Goal: Book appointment/travel/reservation

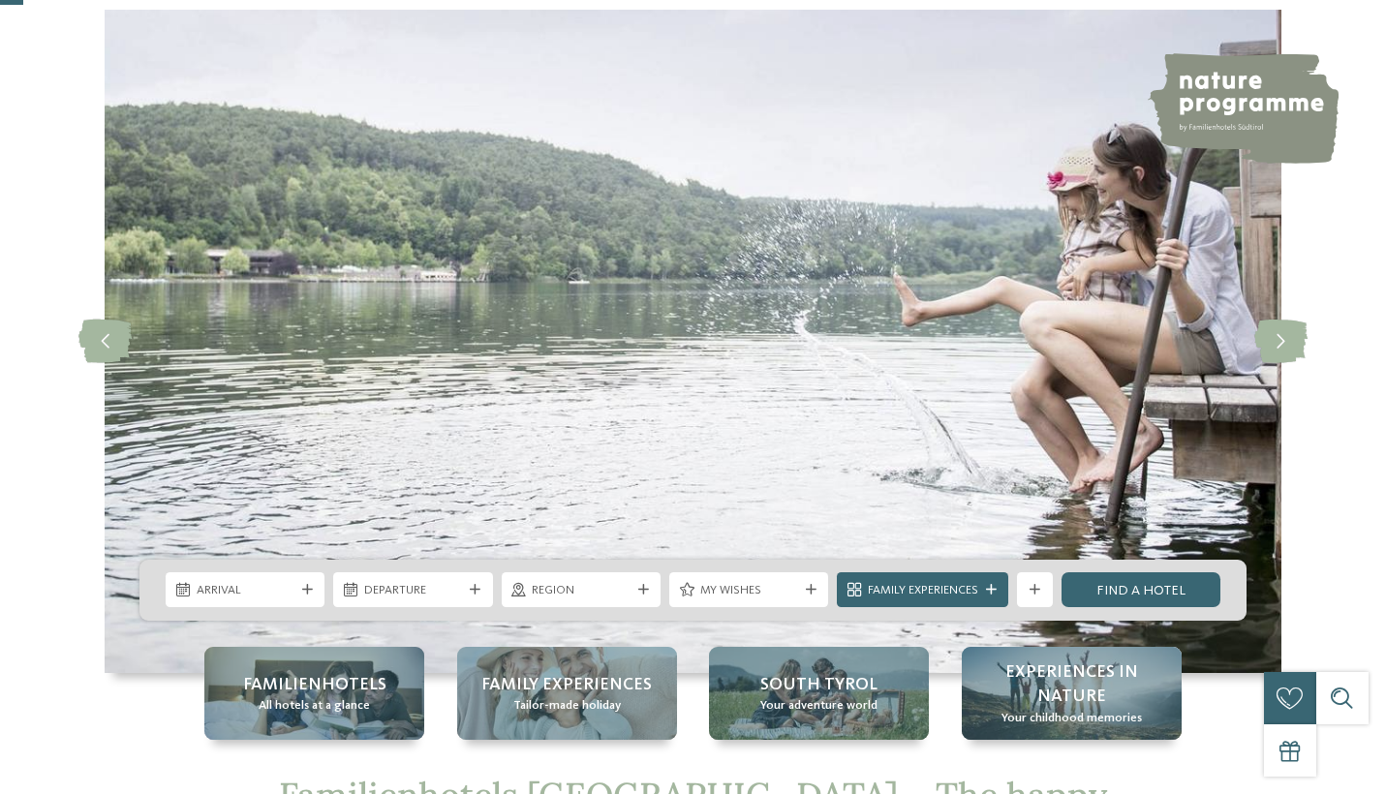
scroll to position [214, 0]
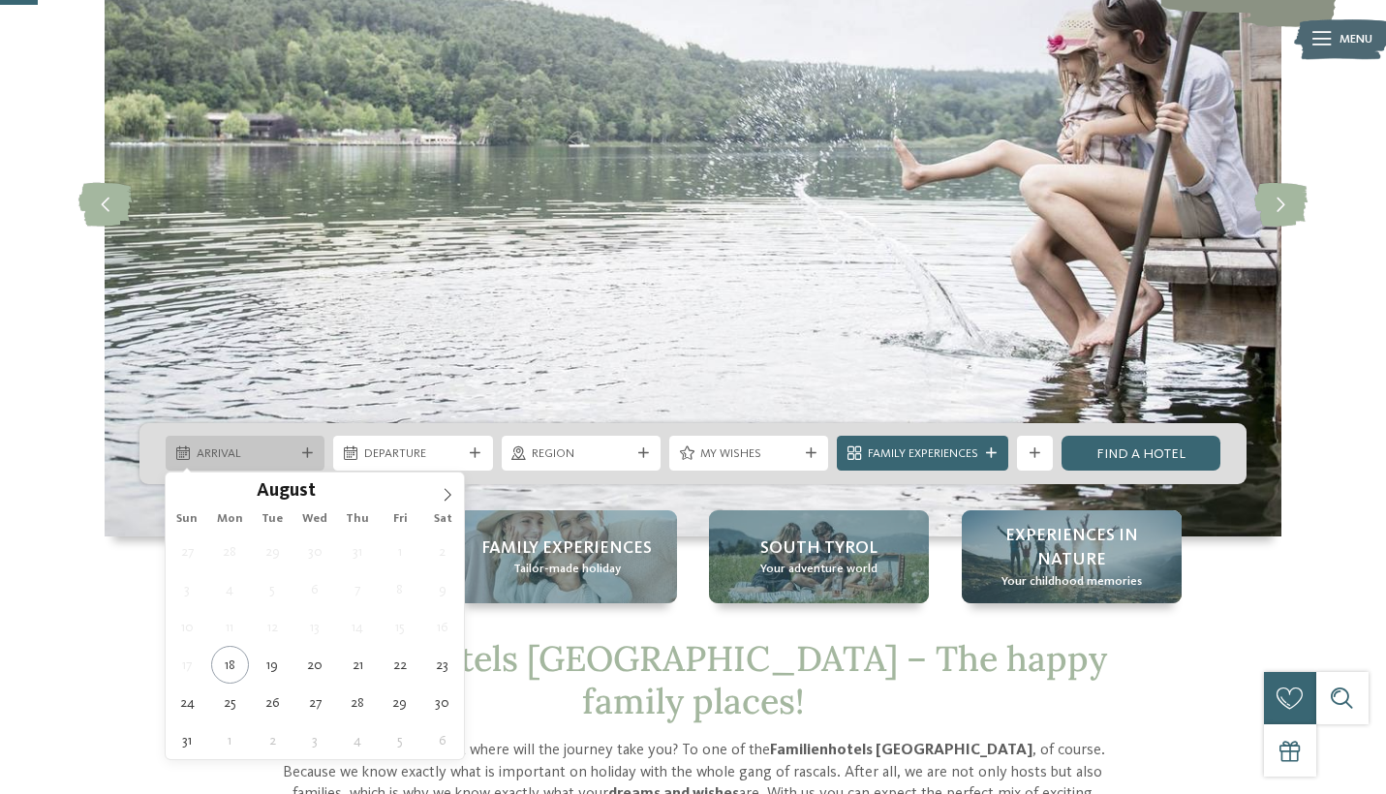
click at [300, 452] on div at bounding box center [306, 453] width 17 height 11
click at [449, 485] on span at bounding box center [447, 489] width 33 height 33
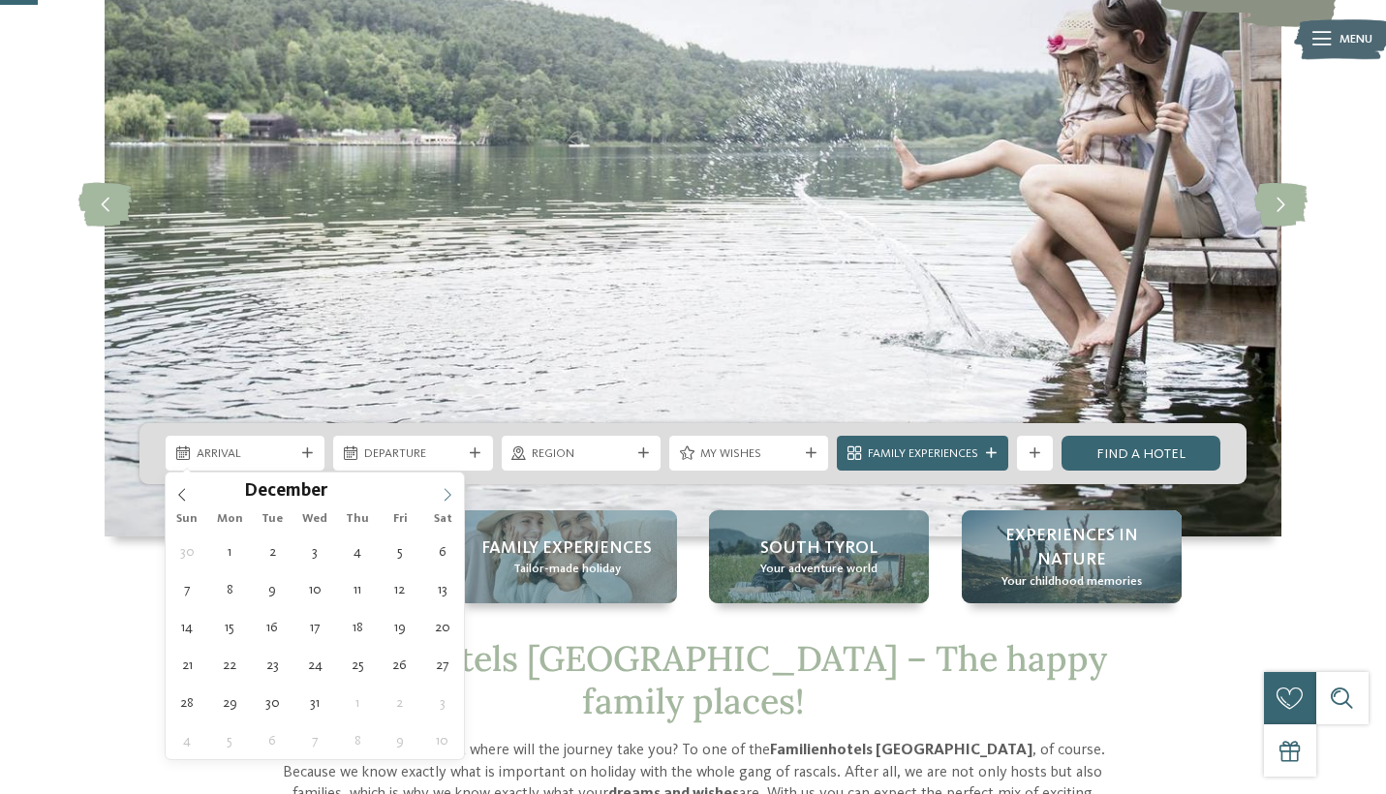
type input "****"
click at [449, 485] on span at bounding box center [447, 489] width 33 height 33
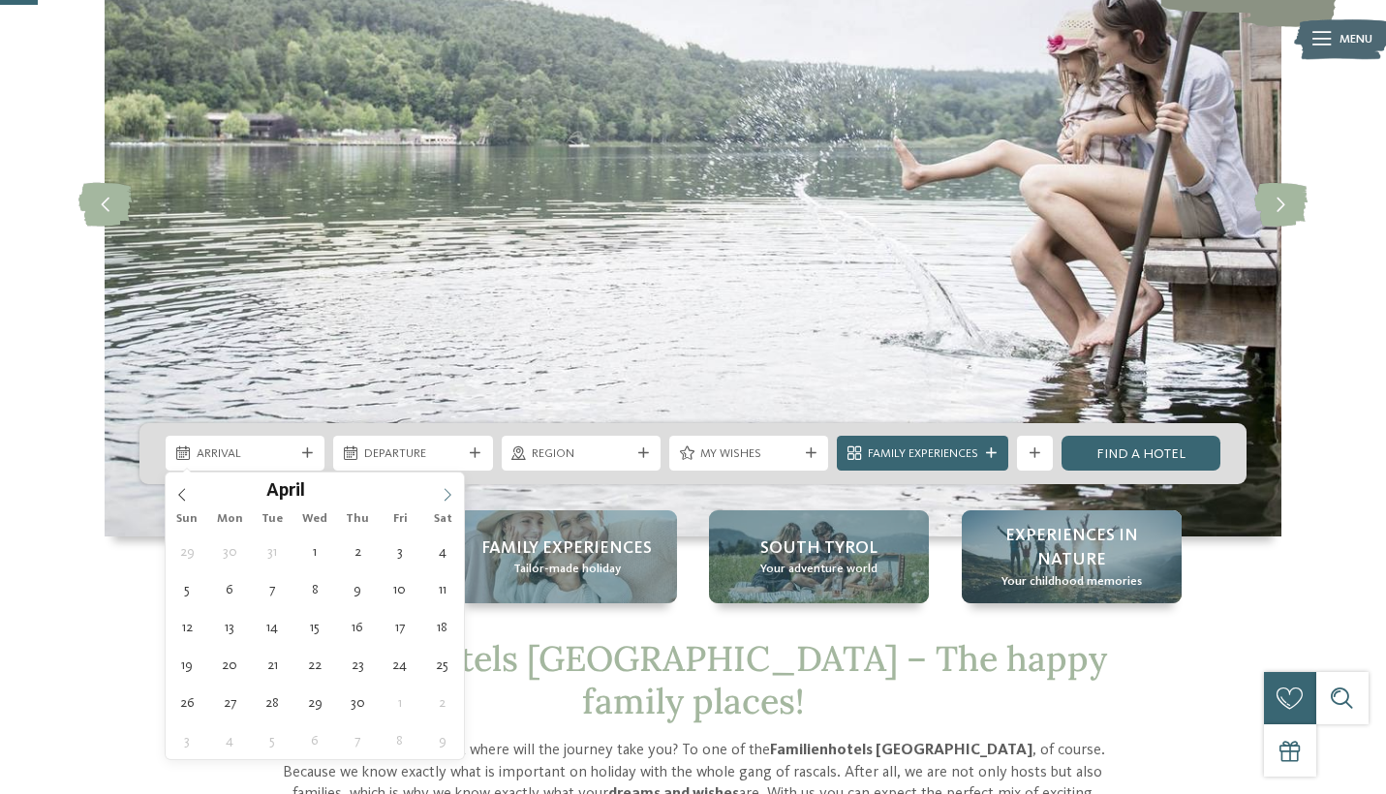
click at [449, 485] on span at bounding box center [447, 489] width 33 height 33
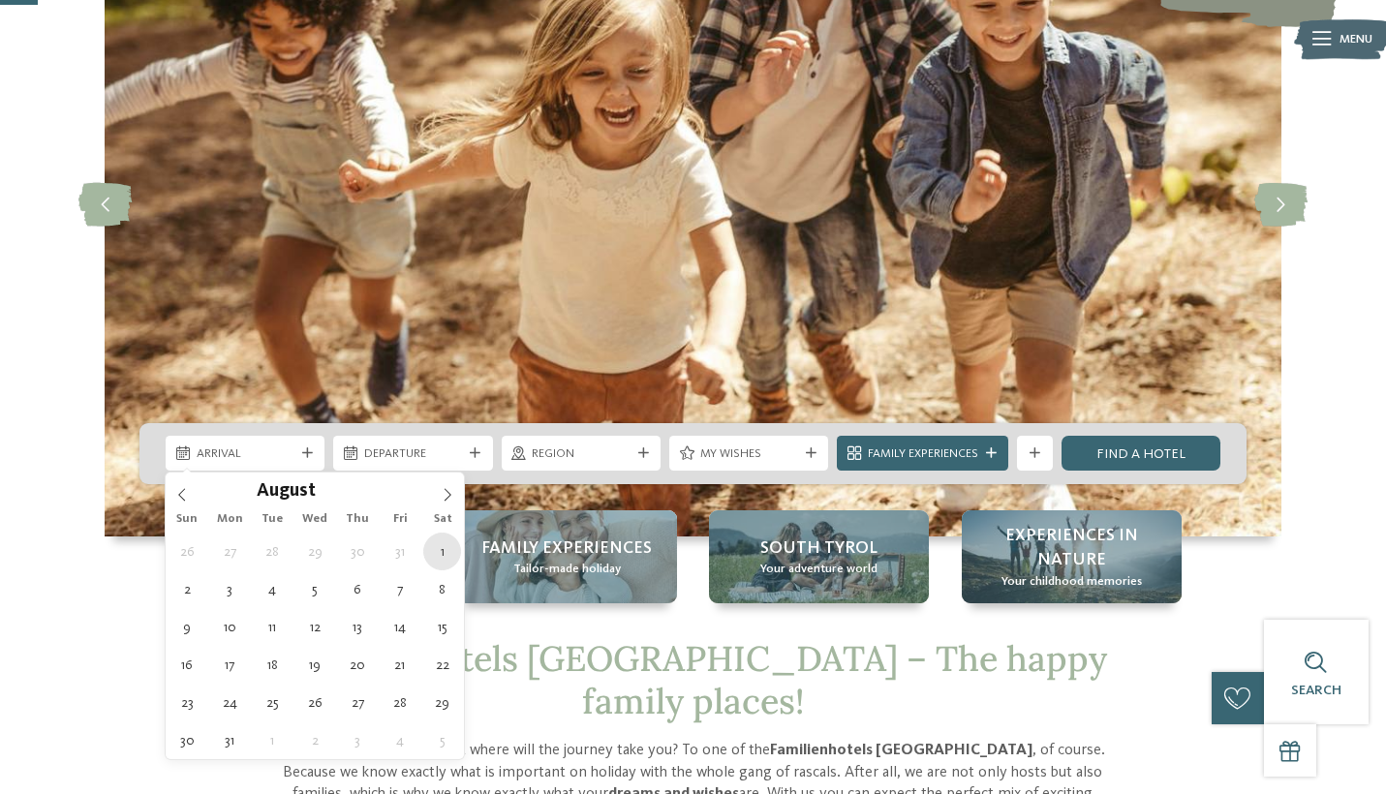
type div "01.08.2026"
type input "****"
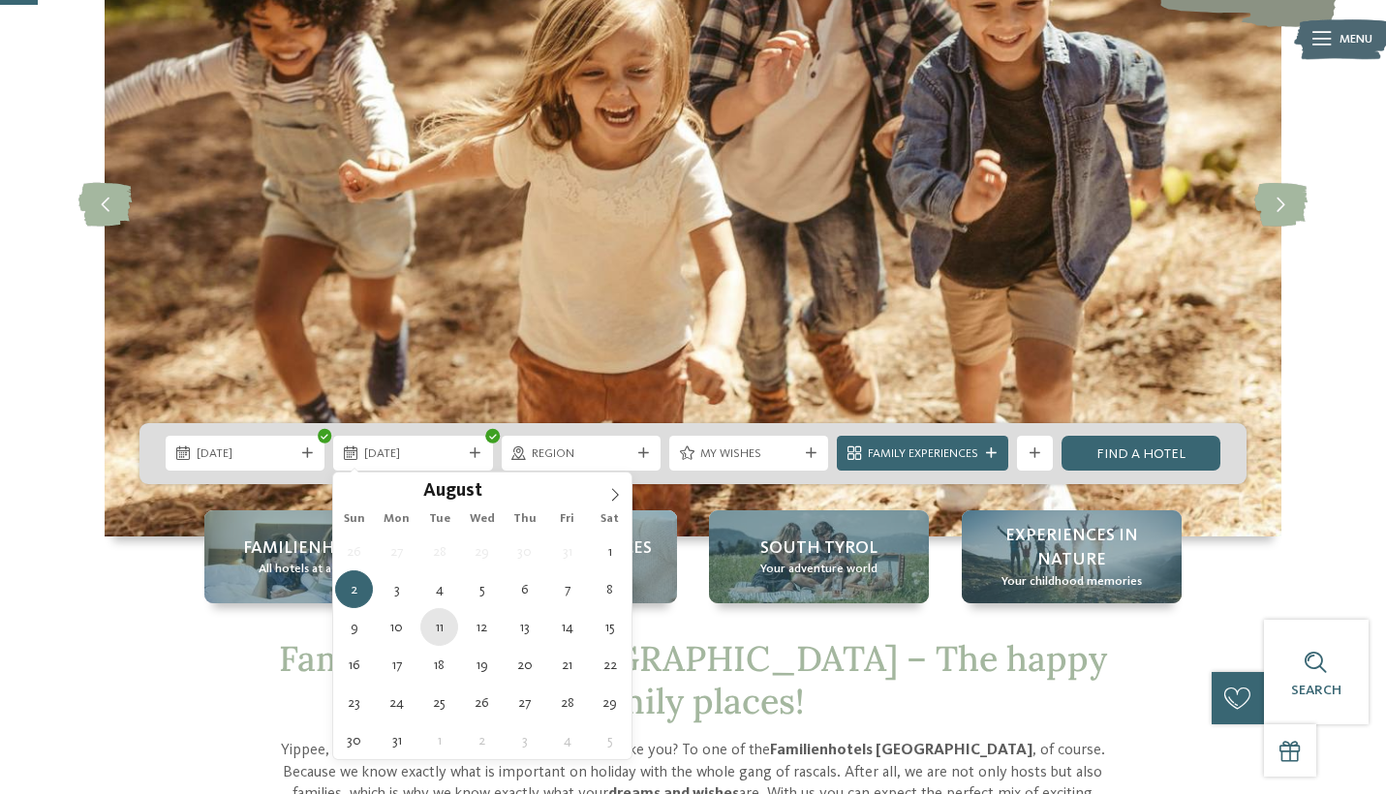
type div "11.08.2026"
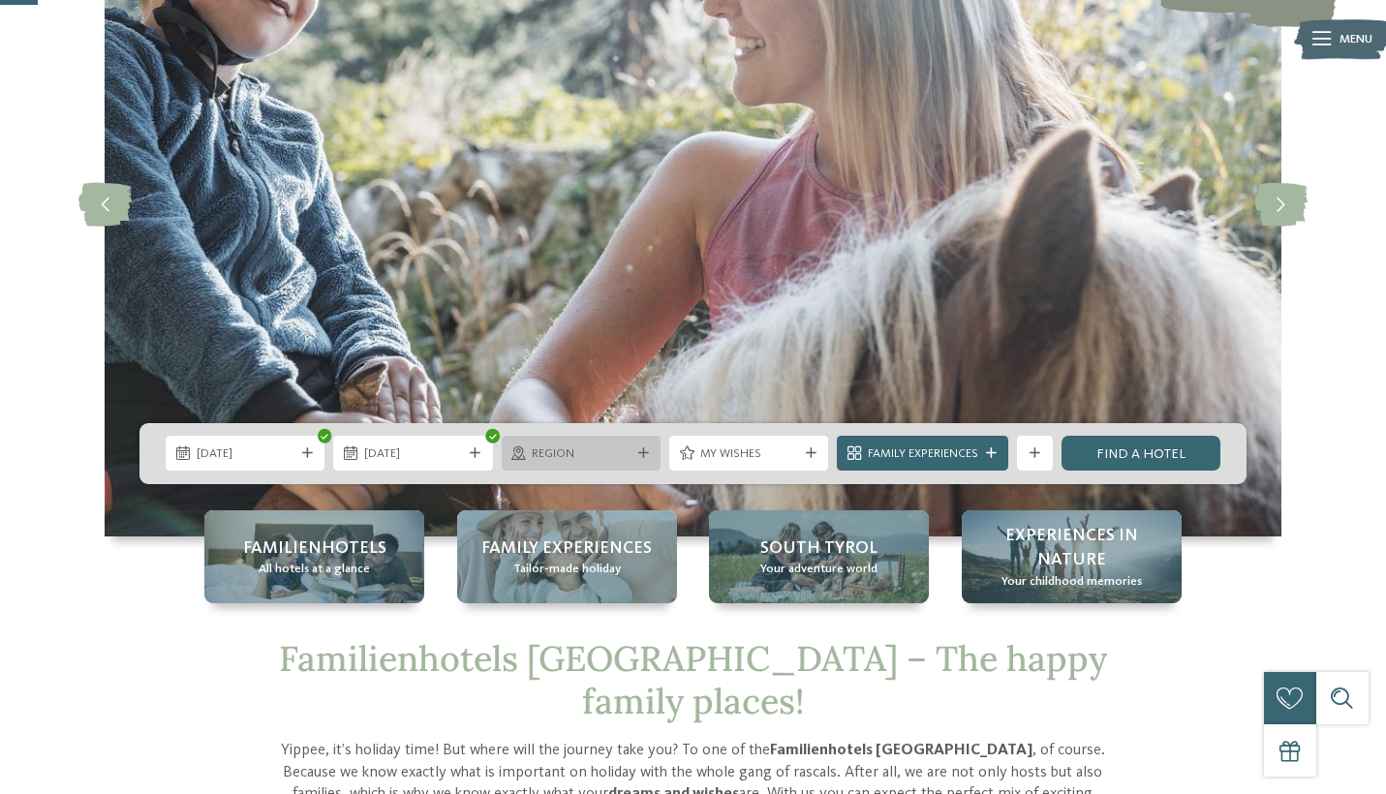
click at [627, 448] on span "Region" at bounding box center [581, 454] width 98 height 17
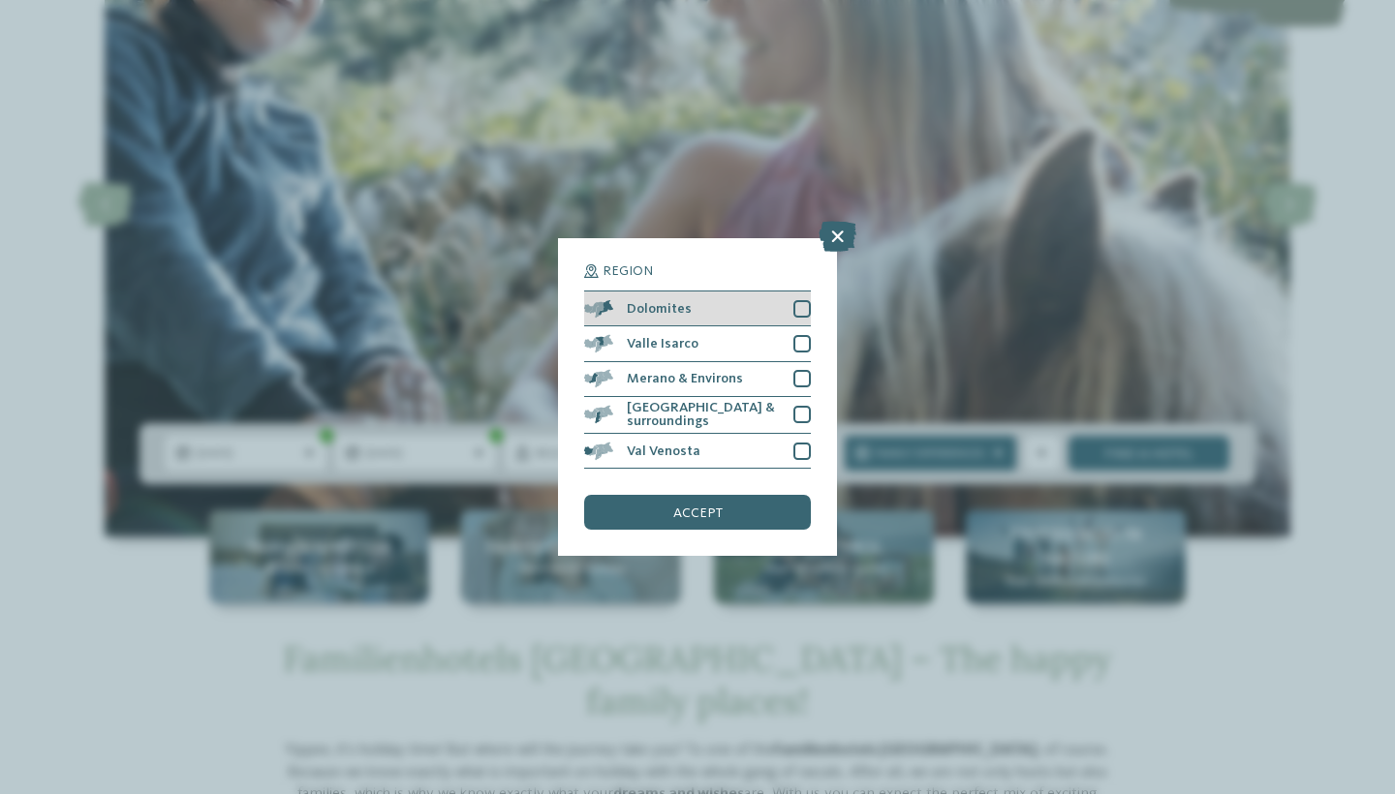
click at [803, 300] on div at bounding box center [801, 308] width 17 height 17
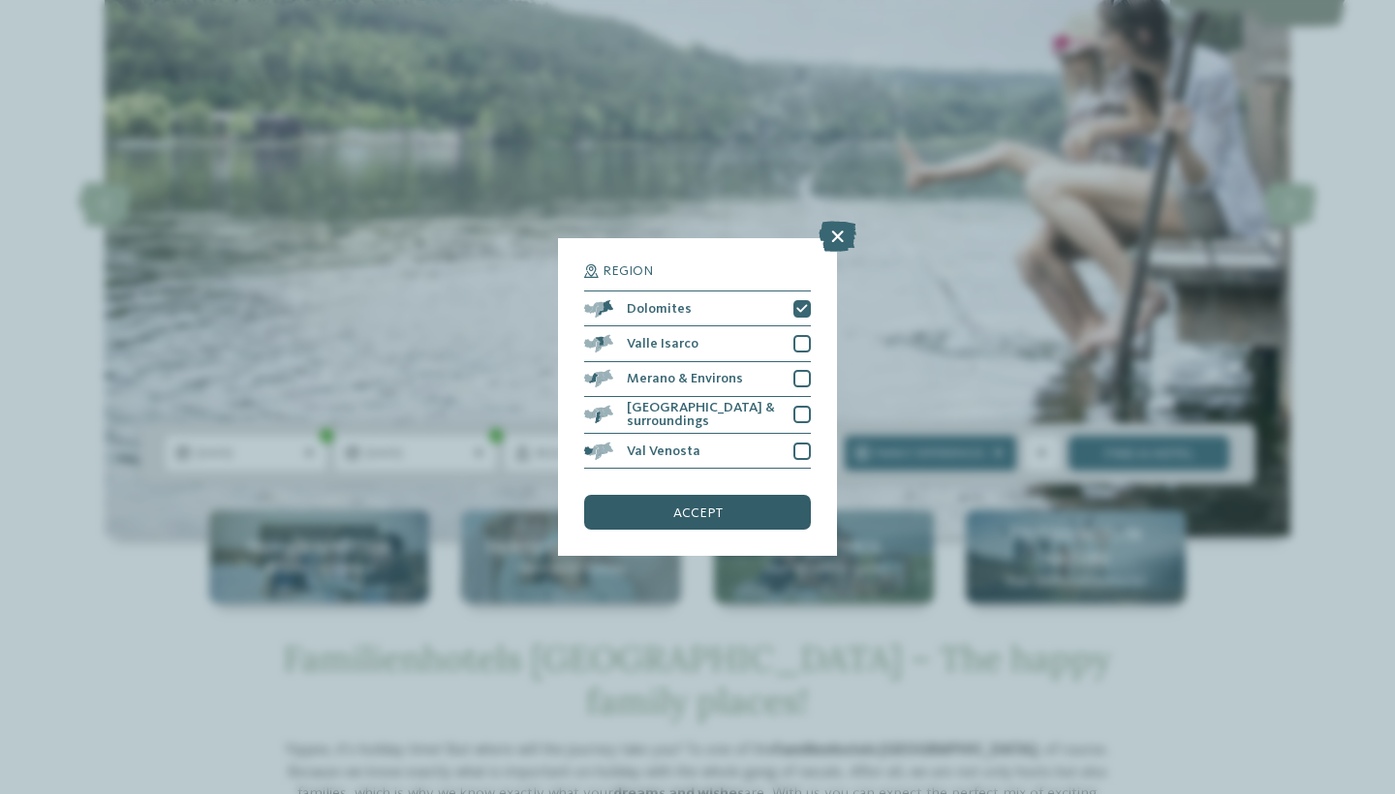
click at [697, 495] on div "accept" at bounding box center [697, 512] width 227 height 35
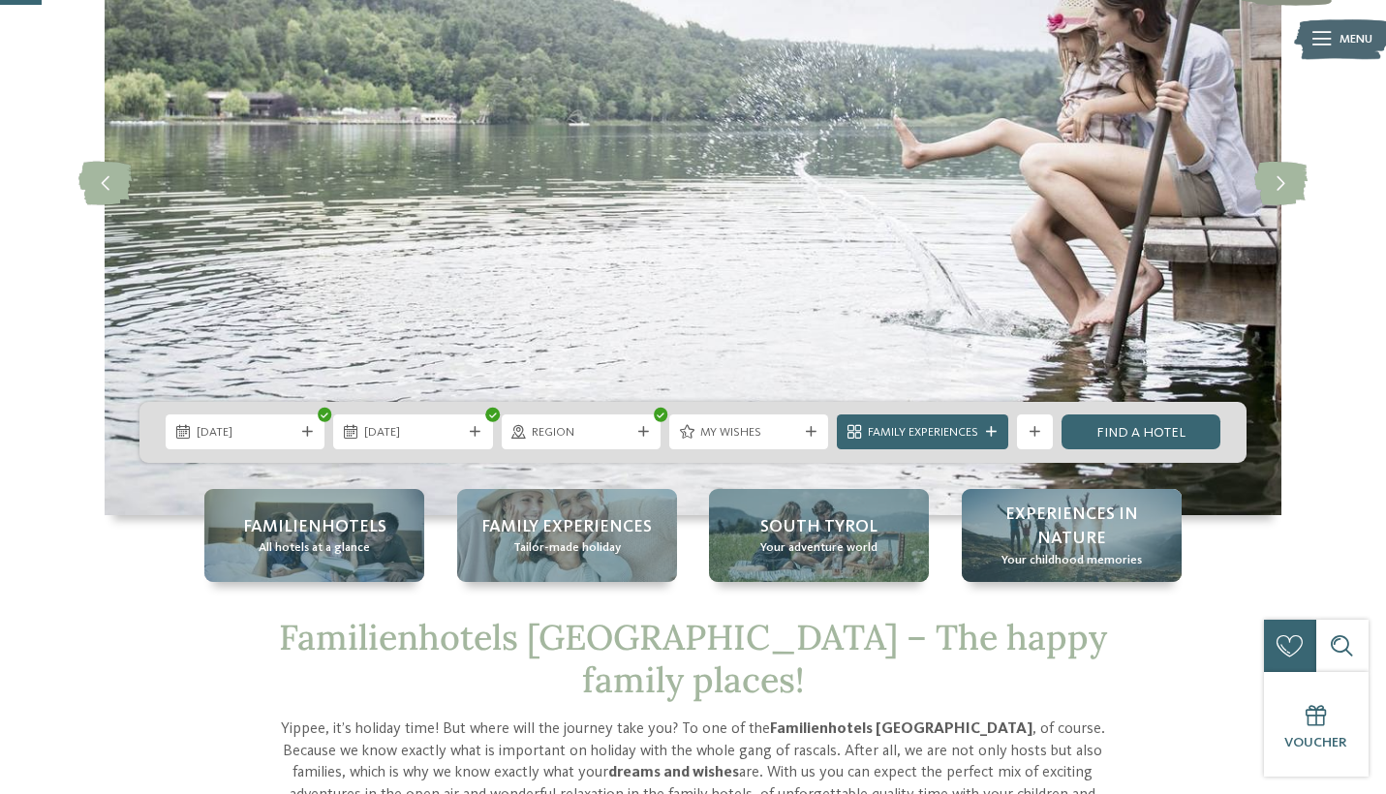
scroll to position [241, 0]
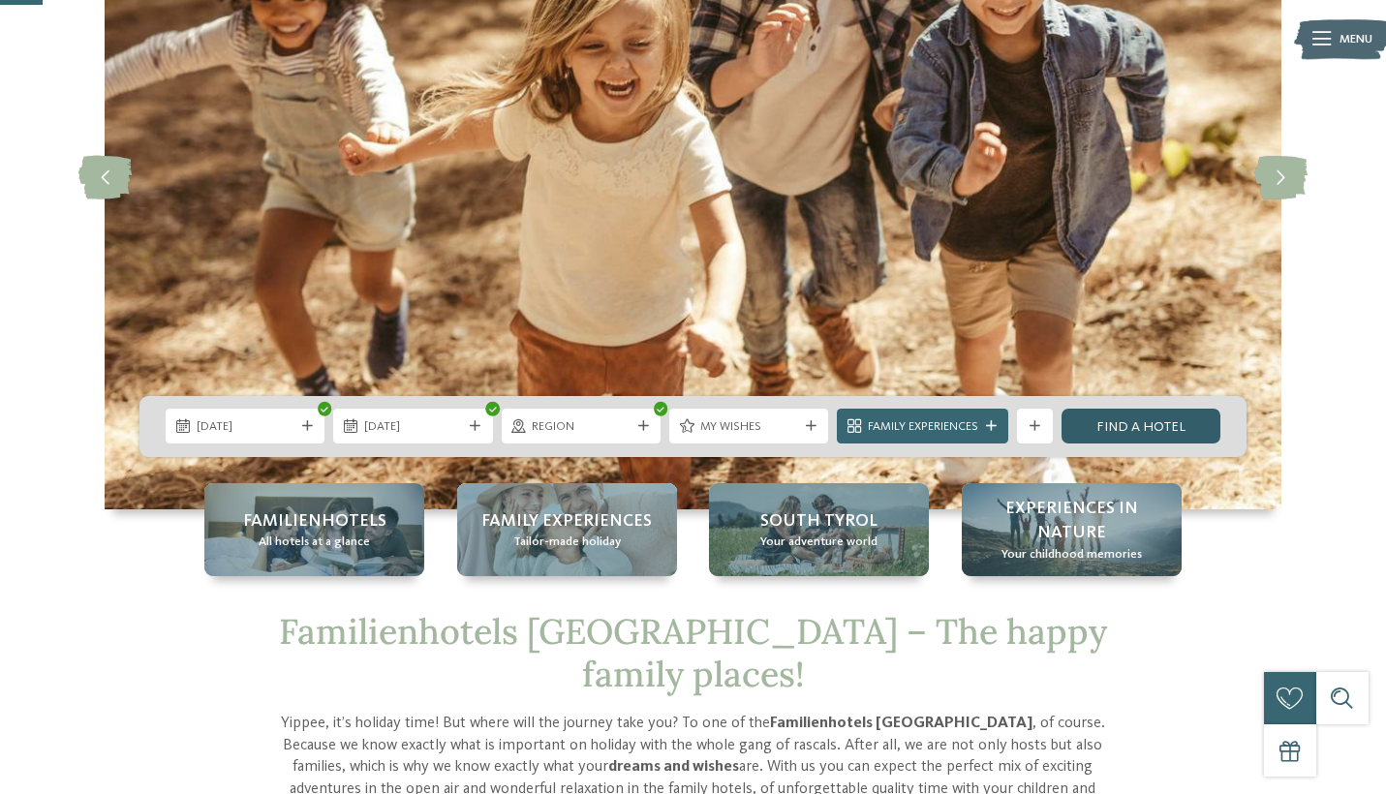
click at [1111, 426] on link "Find a hotel" at bounding box center [1141, 426] width 159 height 35
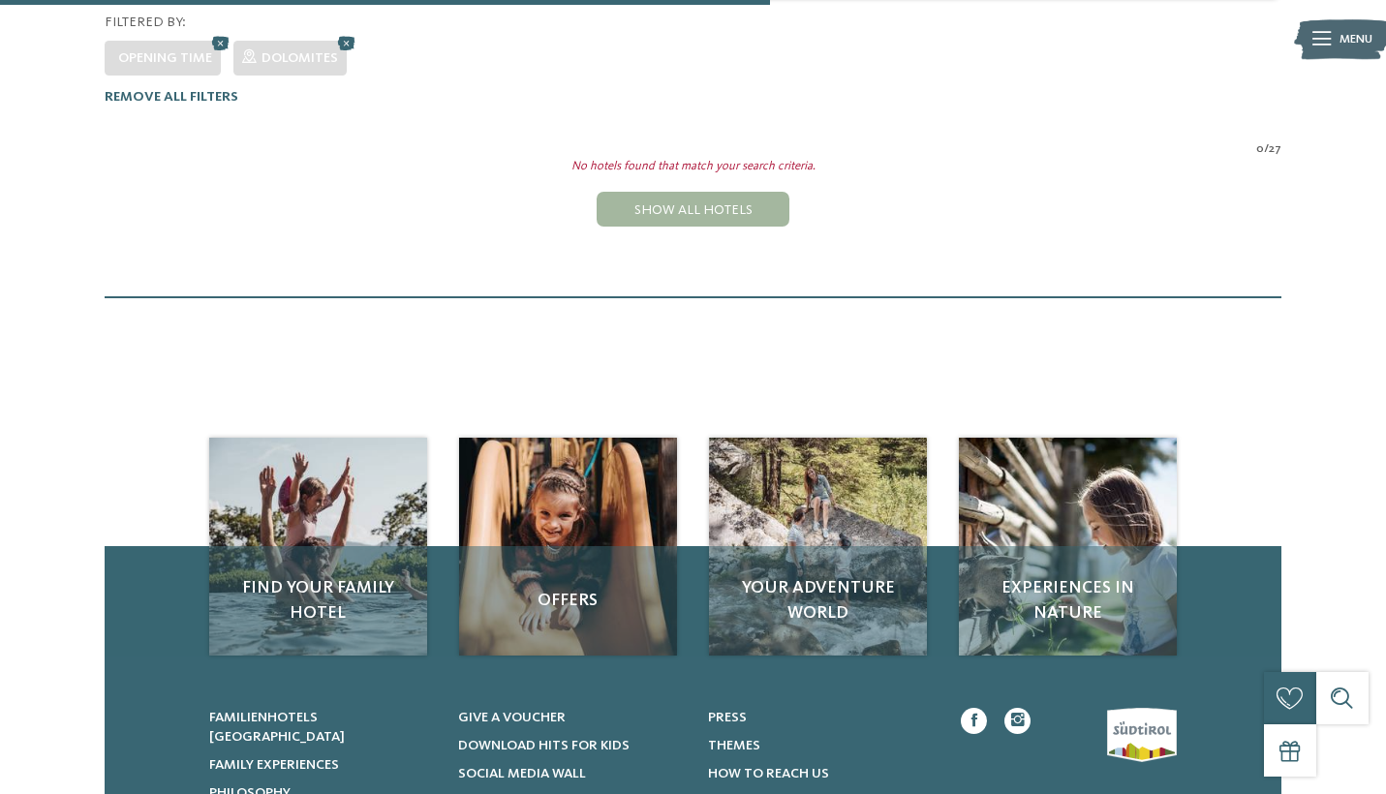
scroll to position [516, 0]
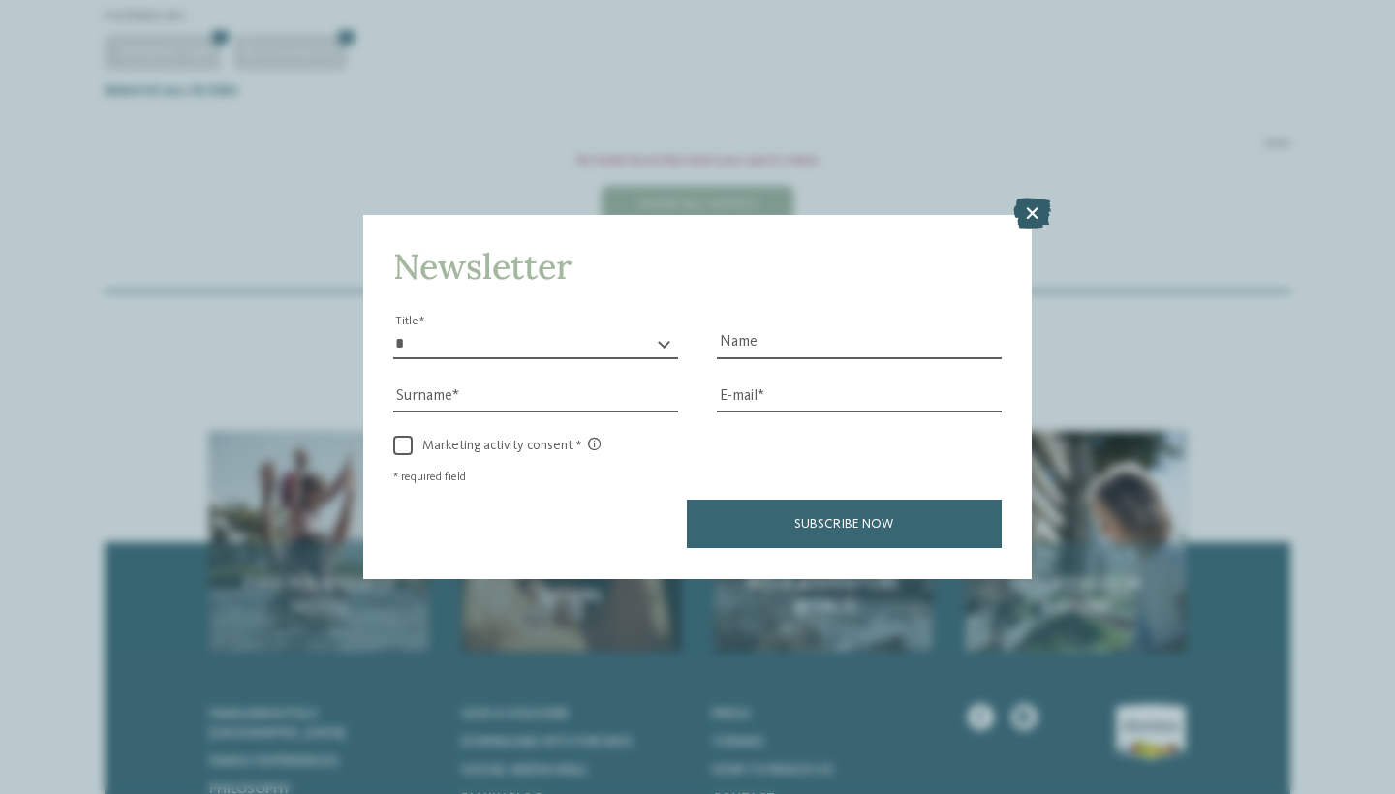
click at [1034, 199] on icon at bounding box center [1032, 214] width 38 height 31
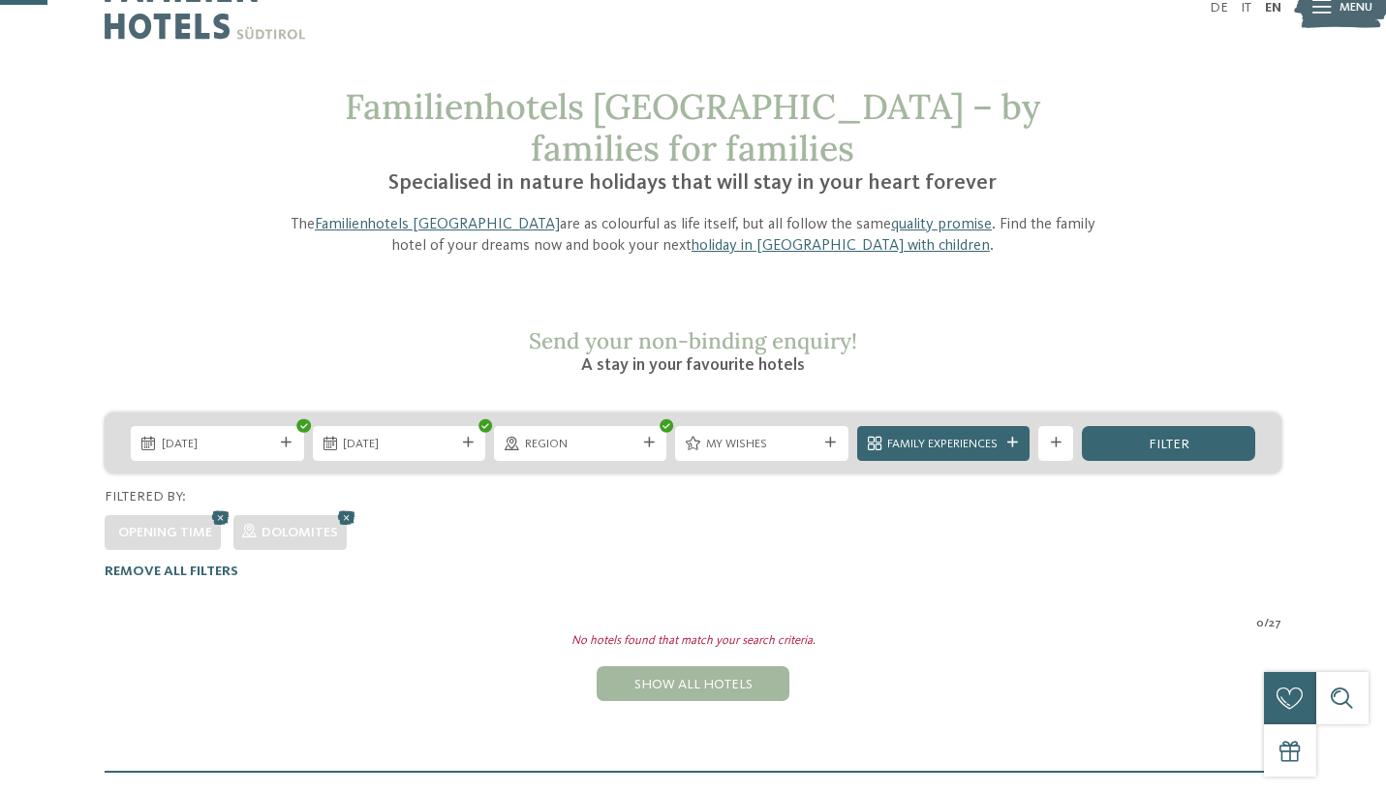
scroll to position [47, 0]
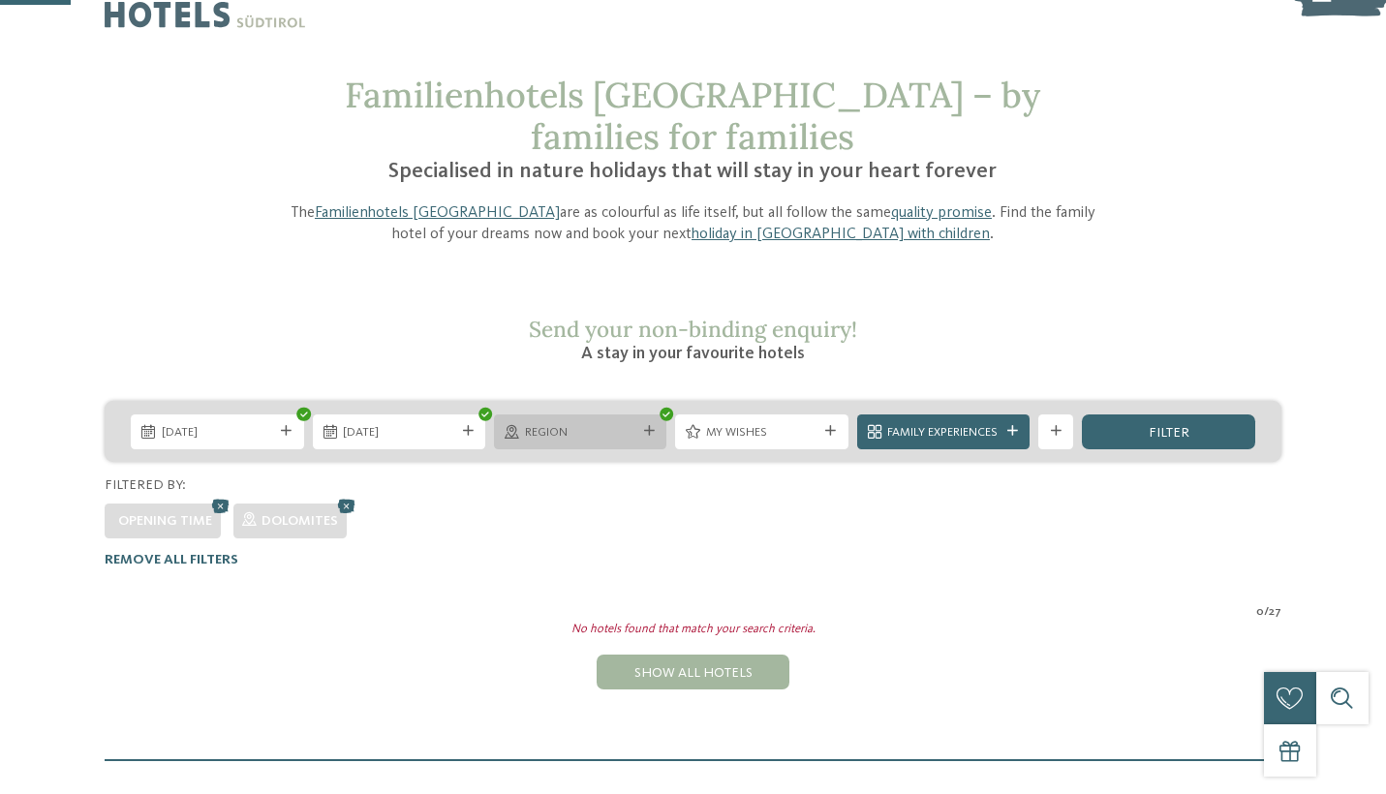
click at [645, 426] on icon at bounding box center [649, 431] width 11 height 11
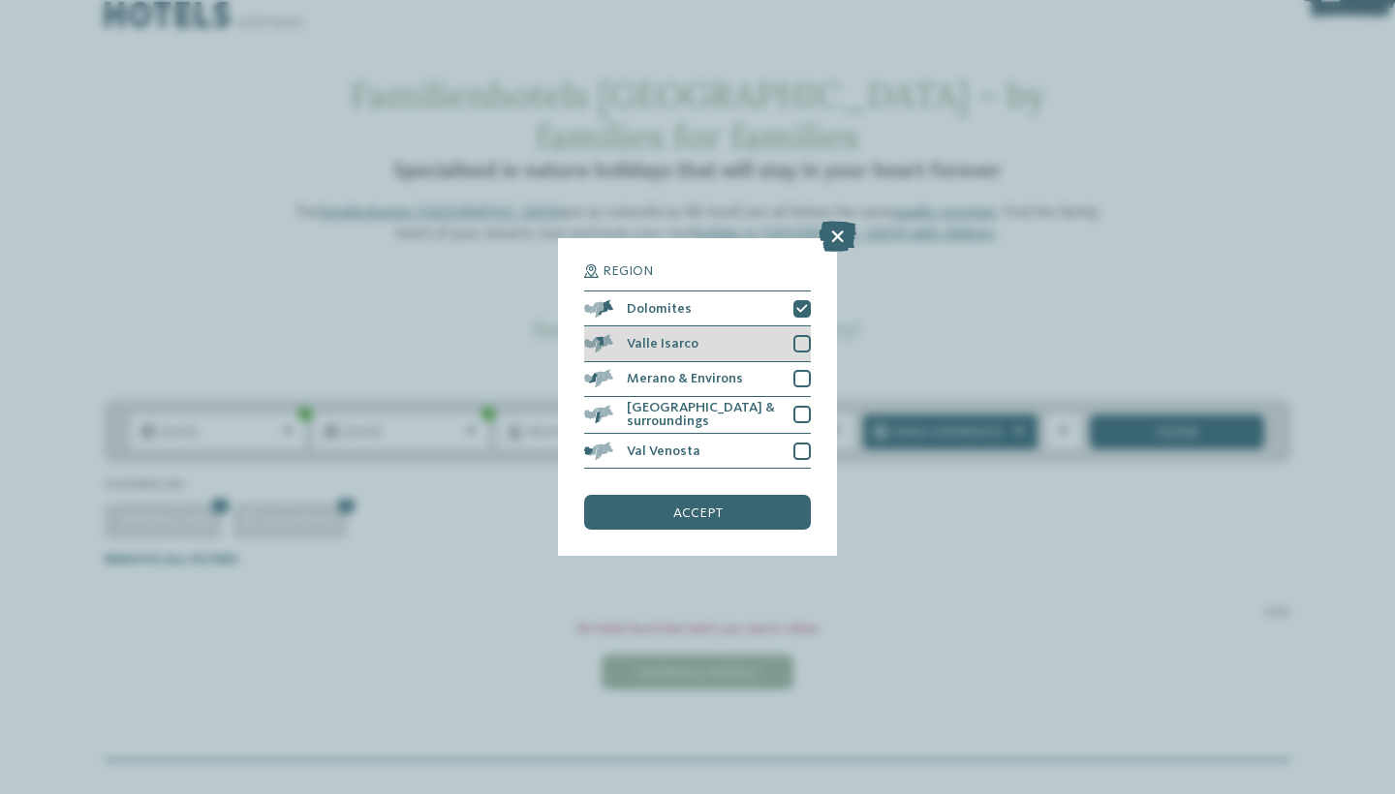
click at [800, 335] on div at bounding box center [801, 343] width 17 height 17
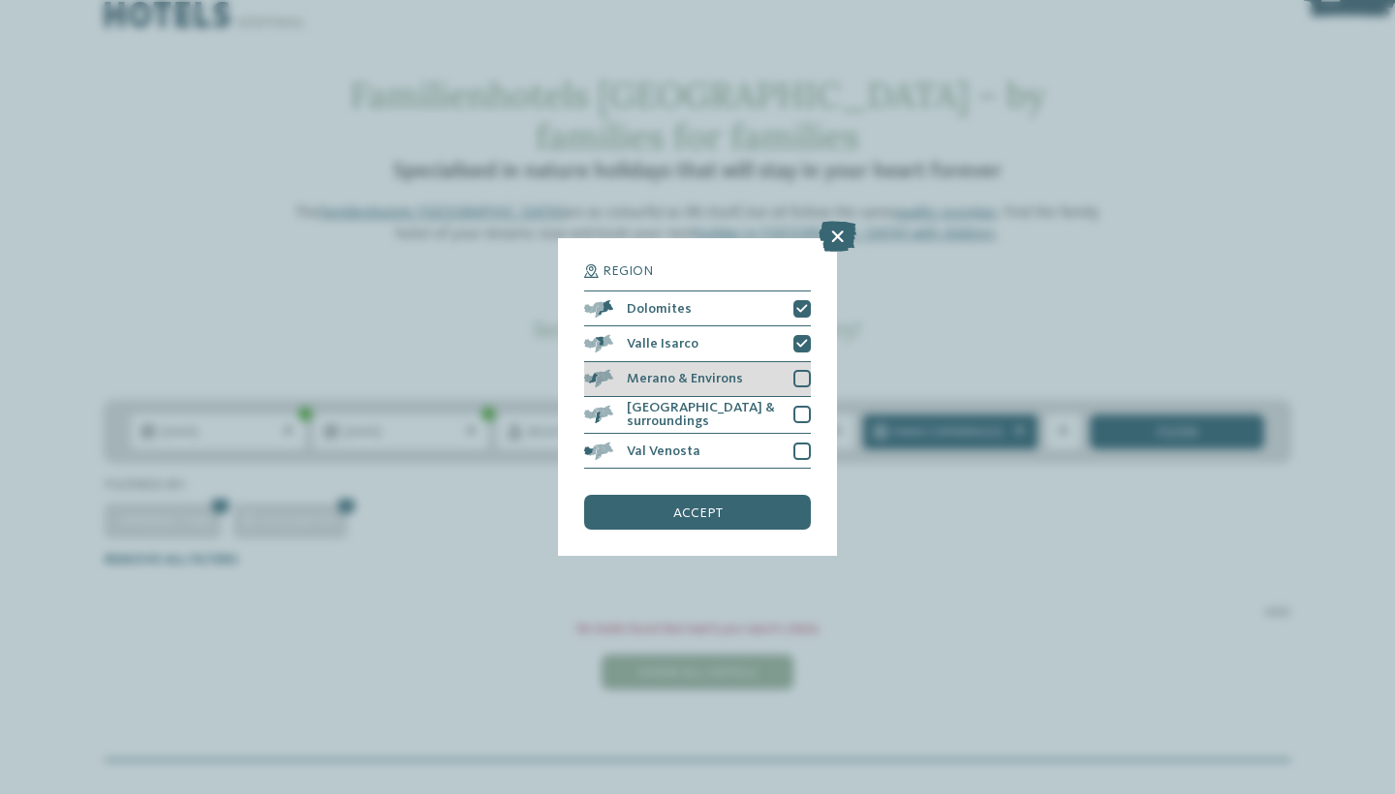
click at [801, 370] on div at bounding box center [801, 378] width 17 height 17
click at [801, 406] on div at bounding box center [801, 414] width 17 height 17
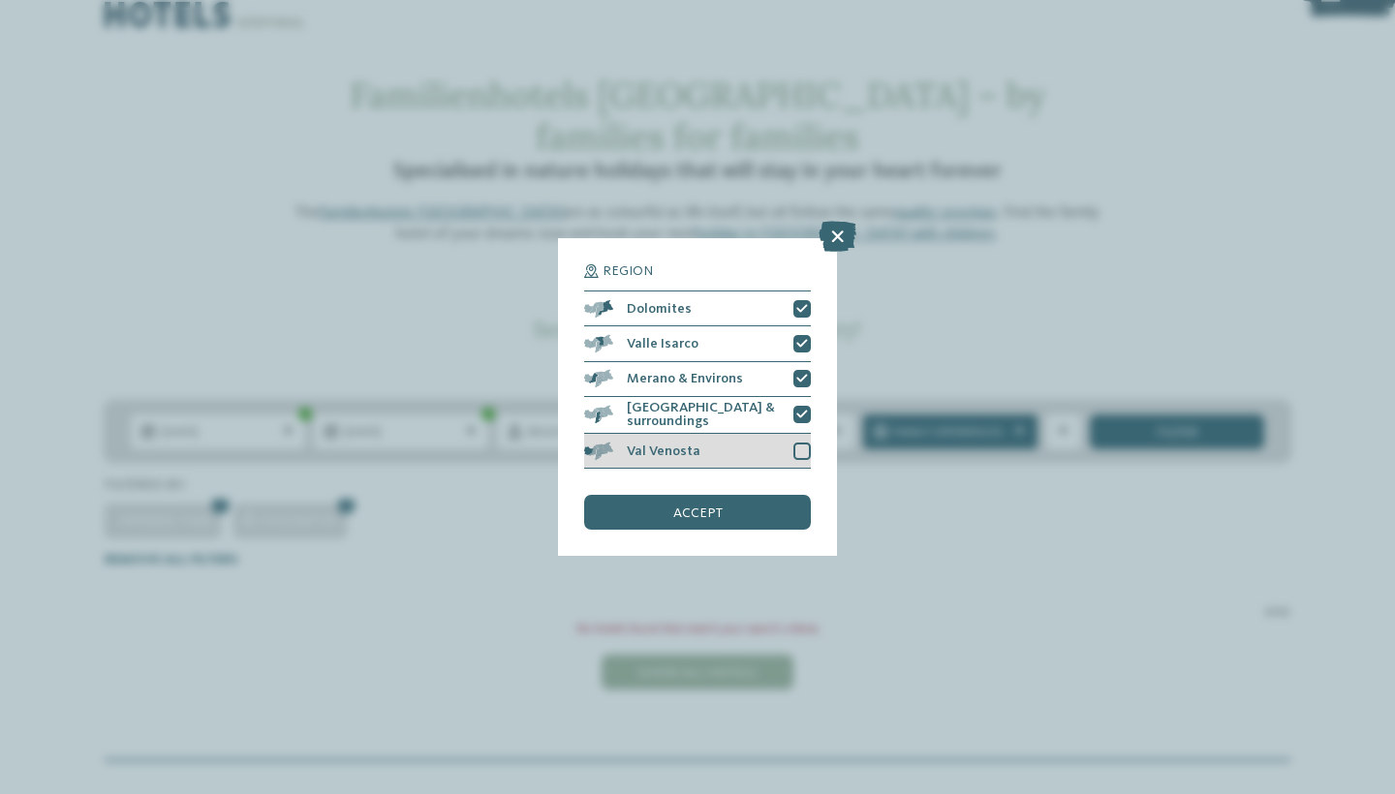
click at [802, 443] on div at bounding box center [801, 451] width 17 height 17
click at [748, 495] on div "accept" at bounding box center [697, 512] width 227 height 35
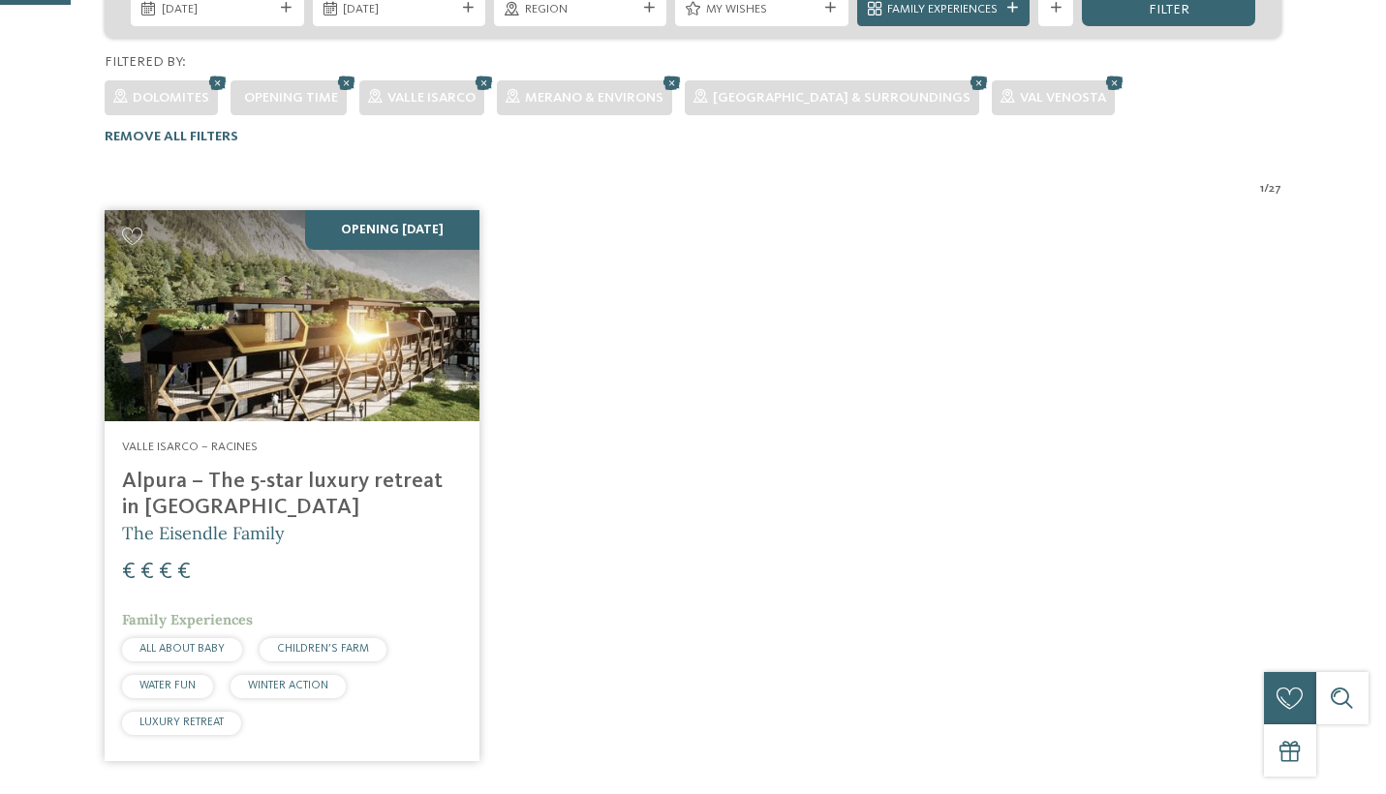
scroll to position [516, 0]
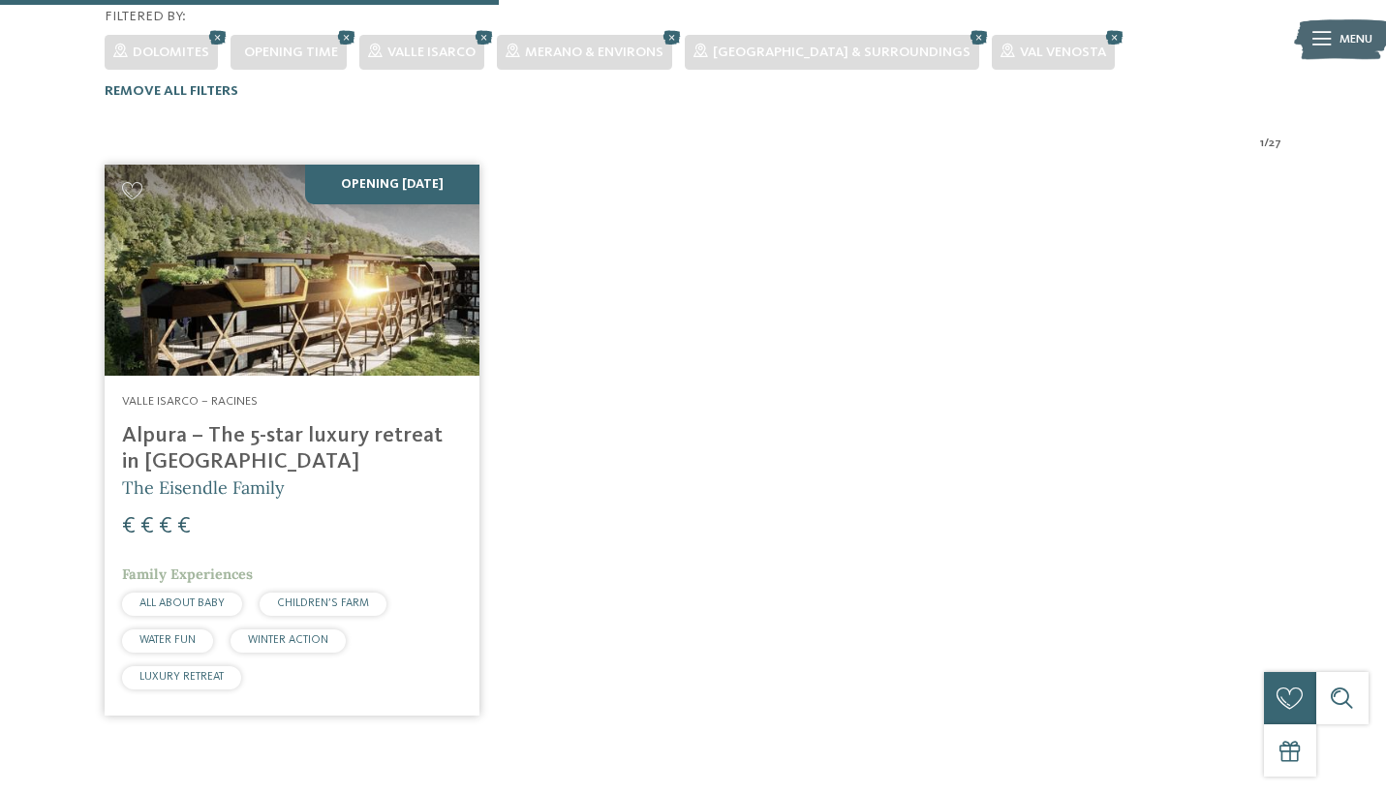
click at [309, 423] on h4 "Alpura – The 5-star luxury retreat in [GEOGRAPHIC_DATA]" at bounding box center [292, 449] width 340 height 52
